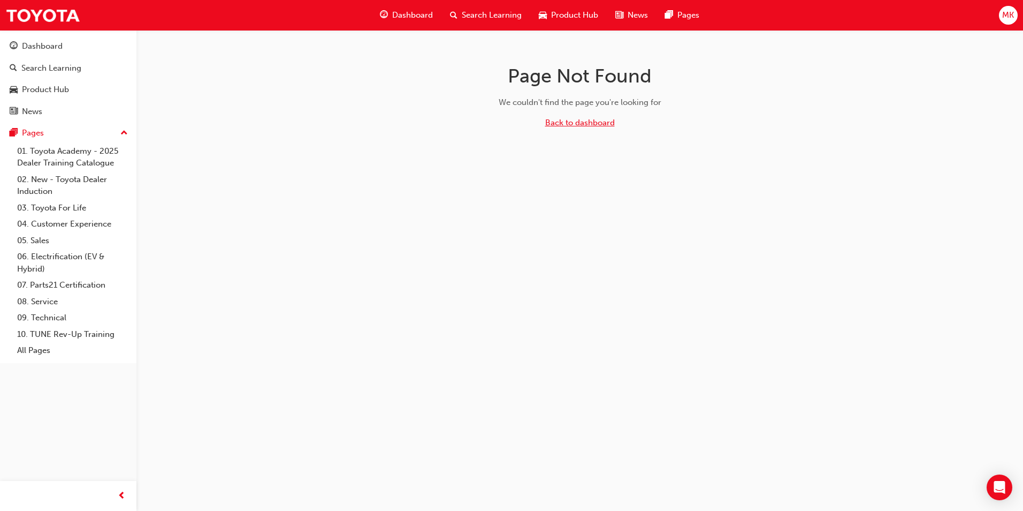
click at [573, 123] on link "Back to dashboard" at bounding box center [580, 123] width 70 height 10
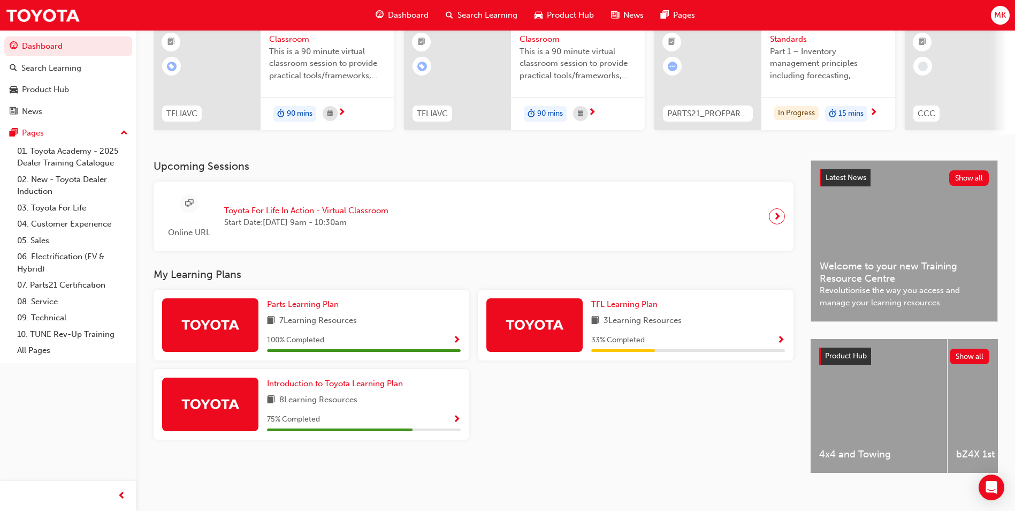
scroll to position [129, 0]
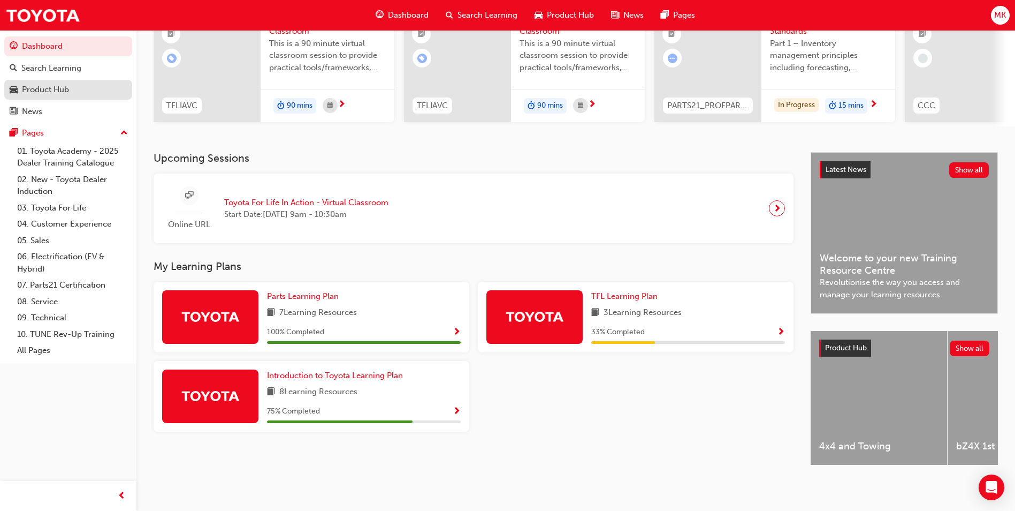
click at [82, 88] on div "Product Hub" at bounding box center [68, 89] width 117 height 13
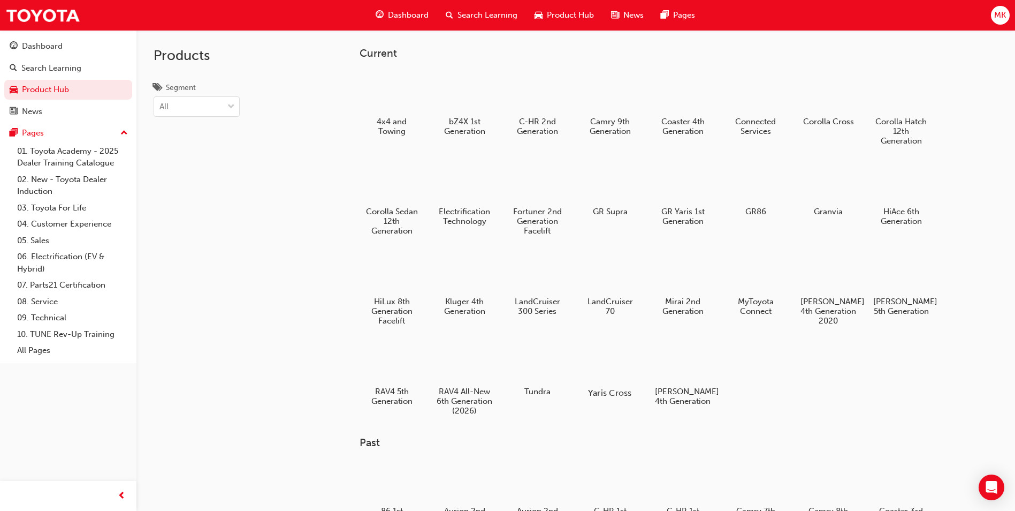
click at [618, 392] on h5 "Yaris Cross" at bounding box center [610, 393] width 59 height 10
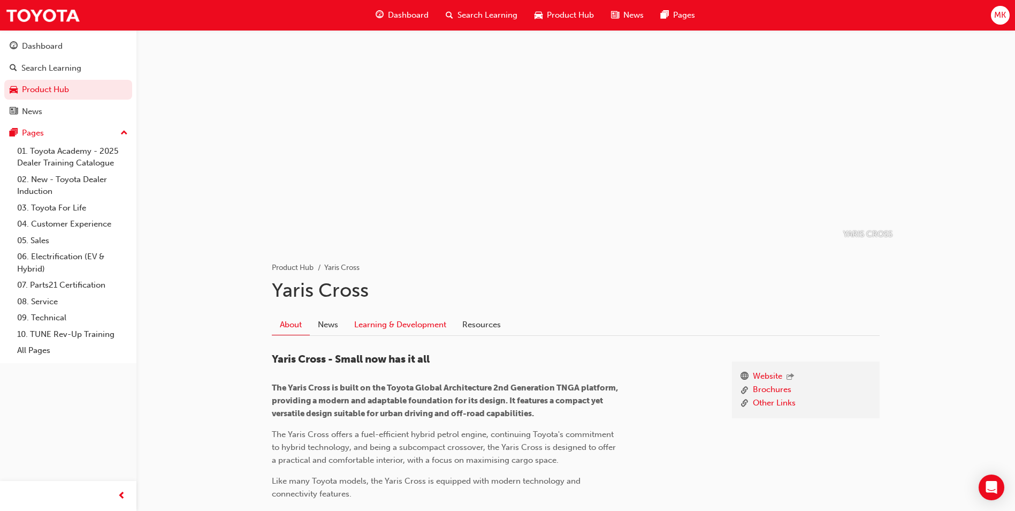
click at [390, 322] on link "Learning & Development" at bounding box center [400, 324] width 108 height 20
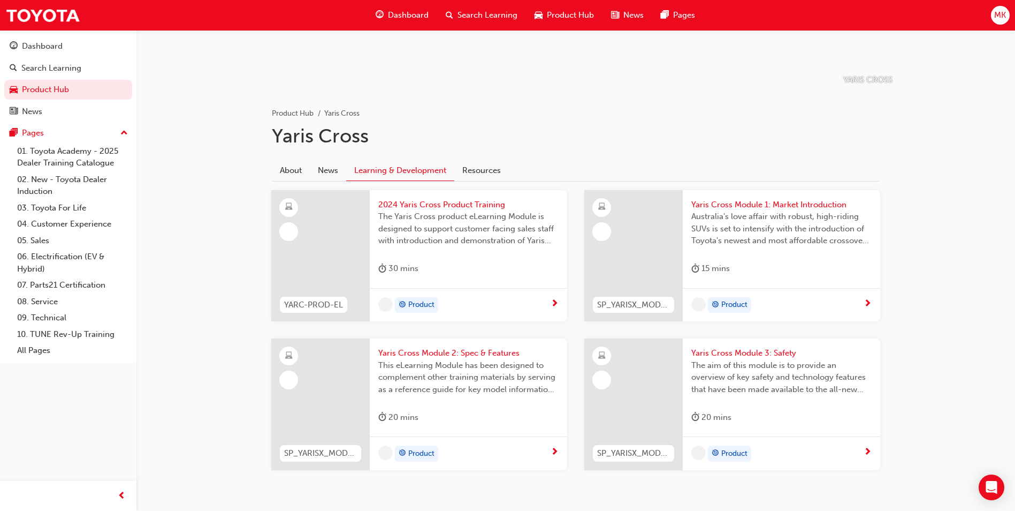
scroll to position [192, 0]
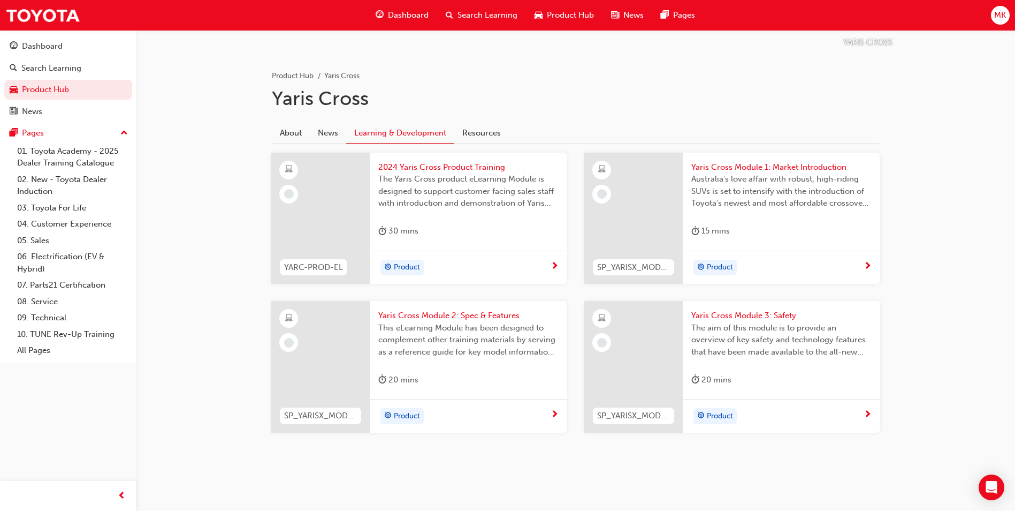
click at [552, 273] on div "Product" at bounding box center [468, 267] width 197 height 34
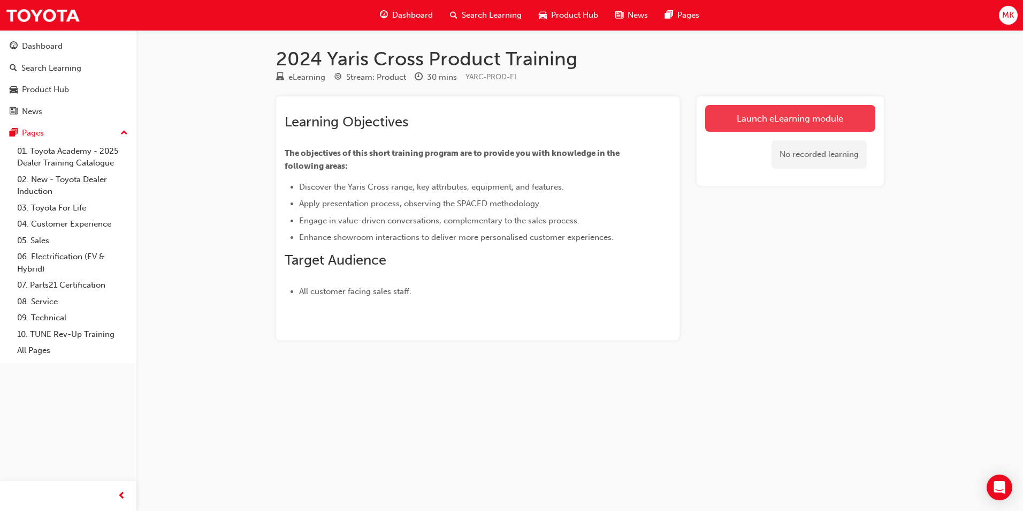
click at [826, 125] on link "Launch eLearning module" at bounding box center [790, 118] width 170 height 27
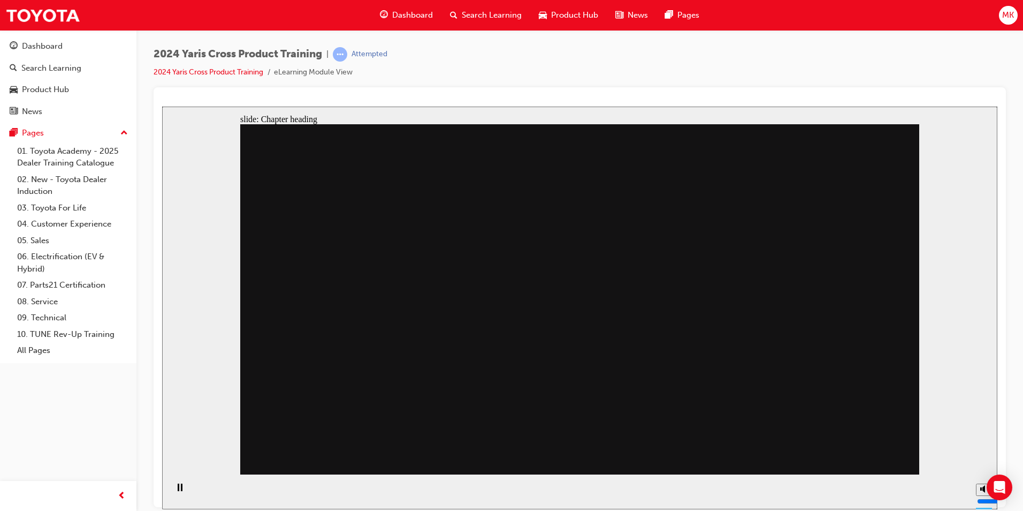
drag, startPoint x: 721, startPoint y: 324, endPoint x: 721, endPoint y: 331, distance: 6.4
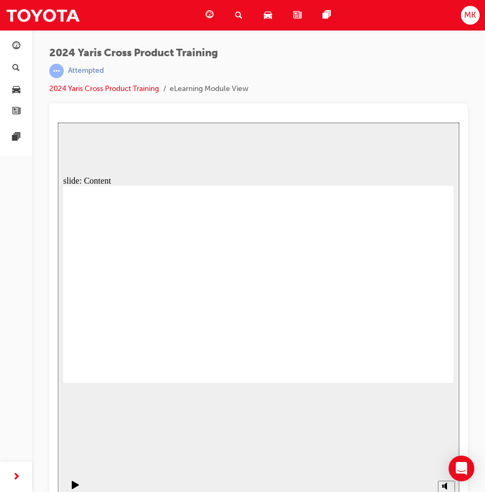
click at [333, 429] on div "slide: Content Rectangle 2 Sales Walkaround Position 3 Position 1: Driver Posit…" at bounding box center [258, 315] width 401 height 384
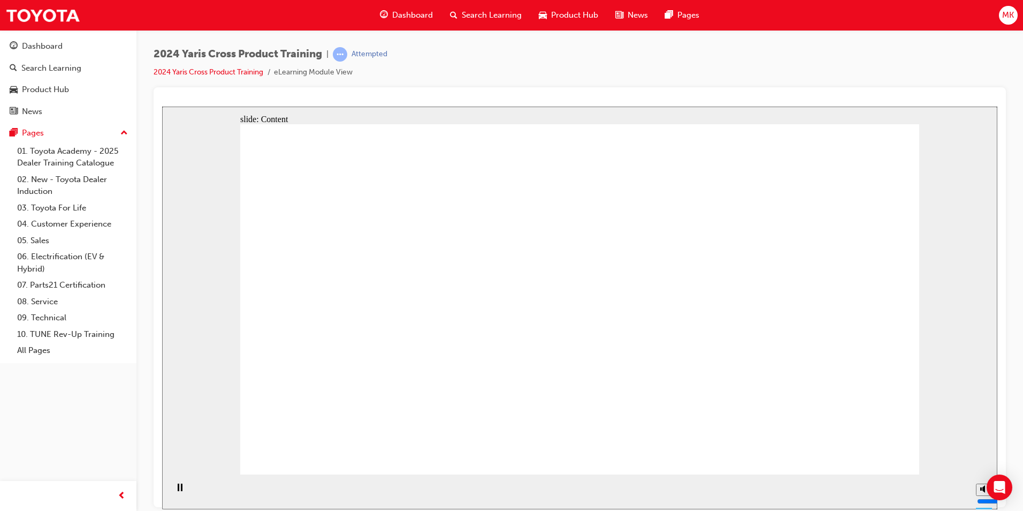
drag, startPoint x: 474, startPoint y: 274, endPoint x: 512, endPoint y: 271, distance: 38.1
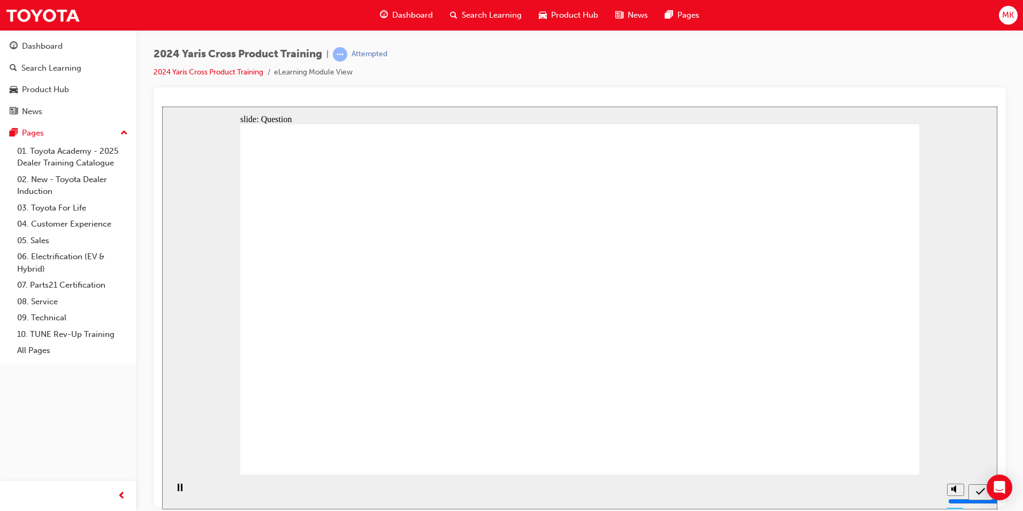
radio input "true"
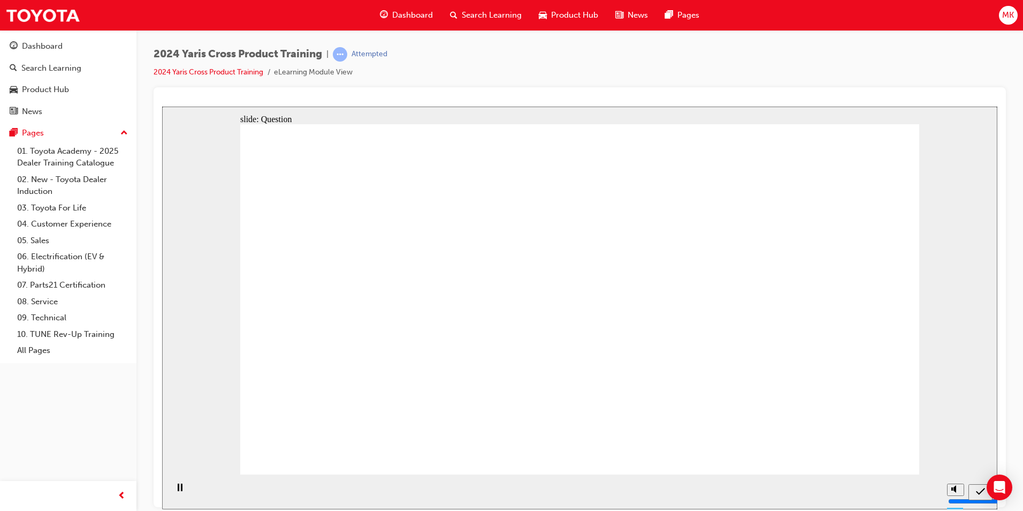
radio input "true"
checkbox input "true"
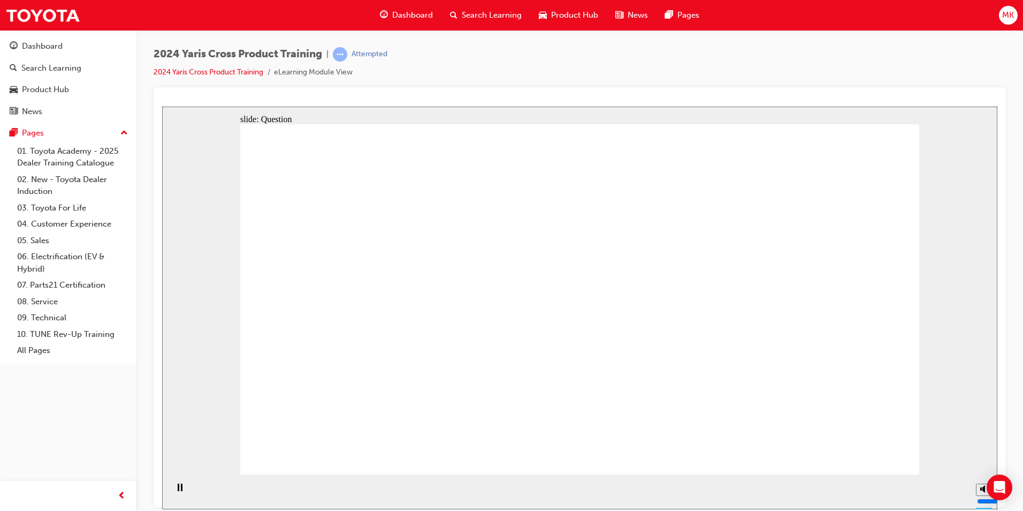
checkbox input "true"
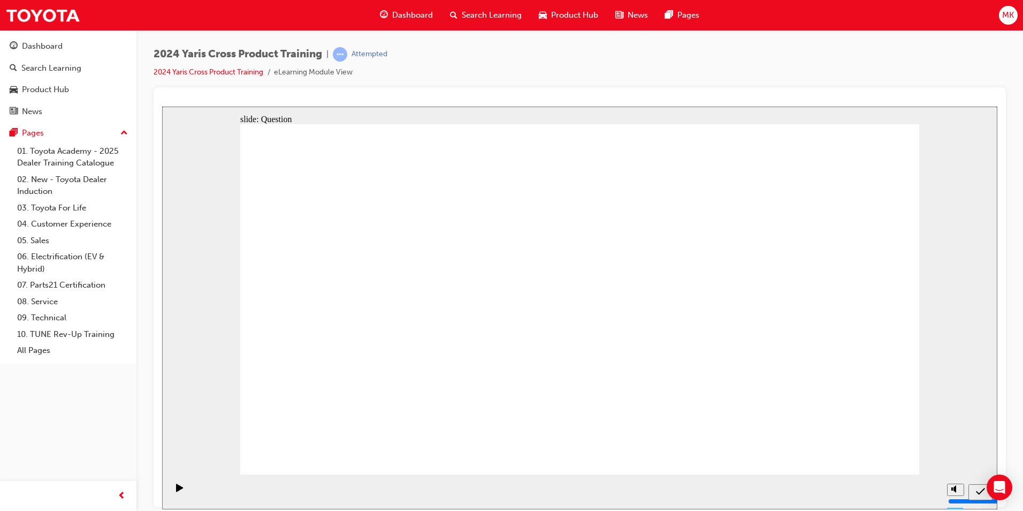
click at [834, 81] on div "2024 Yaris Cross Product Training | Attempted 2024 Yaris Cross Product Training…" at bounding box center [580, 67] width 853 height 40
